Goal: Register for event/course

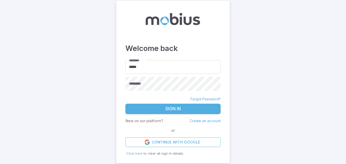
click at [169, 108] on button "Sign In" at bounding box center [173, 109] width 95 height 11
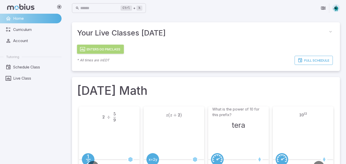
click at [93, 51] on button "Enter 5:00 PM Class" at bounding box center [100, 49] width 47 height 9
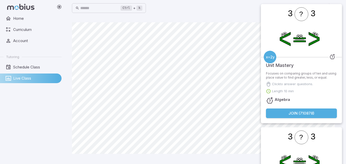
click at [296, 115] on button "Join ( 710878 )" at bounding box center [301, 114] width 71 height 10
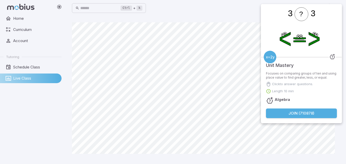
click at [302, 117] on button "Join ( 710878 )" at bounding box center [301, 114] width 71 height 10
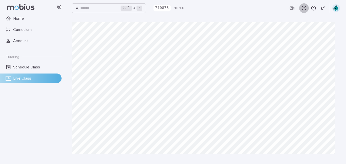
click at [308, 9] on button "button" at bounding box center [304, 8] width 10 height 10
click at [304, 8] on icon "button" at bounding box center [305, 8] width 6 height 6
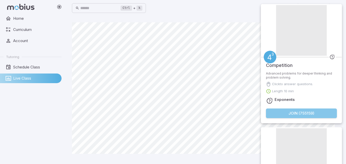
click at [301, 112] on button "Join ( 755159 )" at bounding box center [301, 114] width 71 height 10
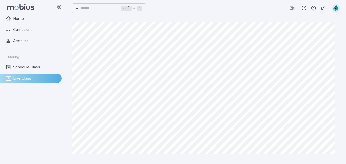
click at [303, 11] on button "button" at bounding box center [304, 8] width 10 height 10
click at [132, 14] on div "Ctrl + k ​ 755159 8:56" at bounding box center [206, 8] width 268 height 16
click at [302, 8] on icon "button" at bounding box center [305, 8] width 6 height 6
click at [302, 11] on button "button" at bounding box center [304, 8] width 10 height 10
click at [304, 8] on icon "button" at bounding box center [305, 8] width 6 height 6
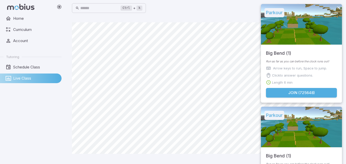
click at [282, 85] on div "Run as far as you can before the clock runs out! Arrow keys to run, Space to ju…" at bounding box center [301, 73] width 81 height 29
click at [283, 91] on button "Join ( 725648 )" at bounding box center [301, 93] width 71 height 10
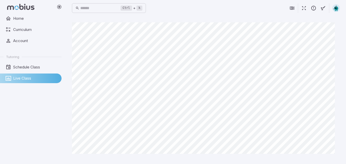
click at [303, 8] on icon "button" at bounding box center [305, 8] width 6 height 6
click at [305, 7] on icon "button" at bounding box center [305, 8] width 6 height 6
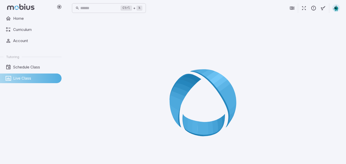
click at [304, 7] on icon "button" at bounding box center [305, 8] width 6 height 6
